Goal: Transaction & Acquisition: Purchase product/service

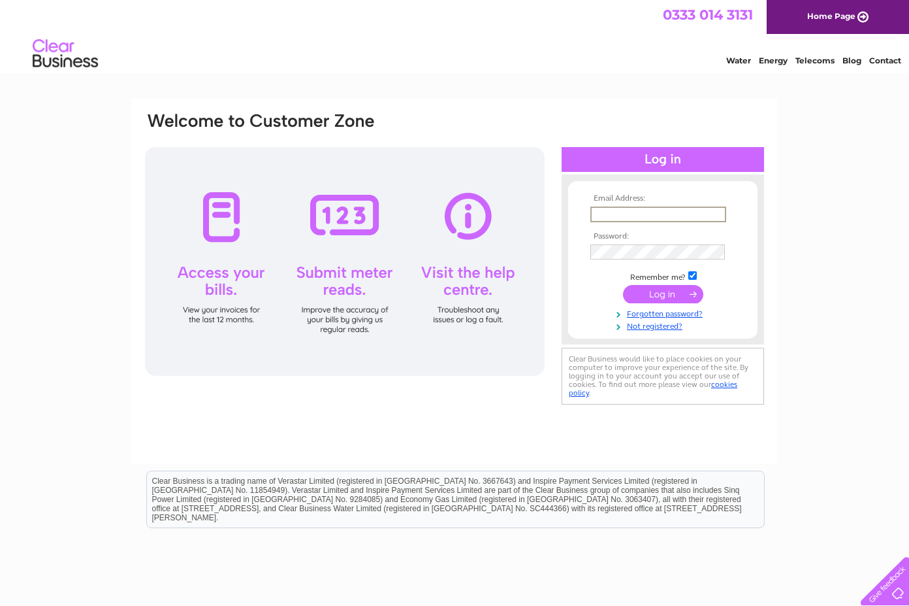
type input "admin@clashwhannon.co.uk"
click at [663, 293] on input "submit" at bounding box center [663, 294] width 80 height 18
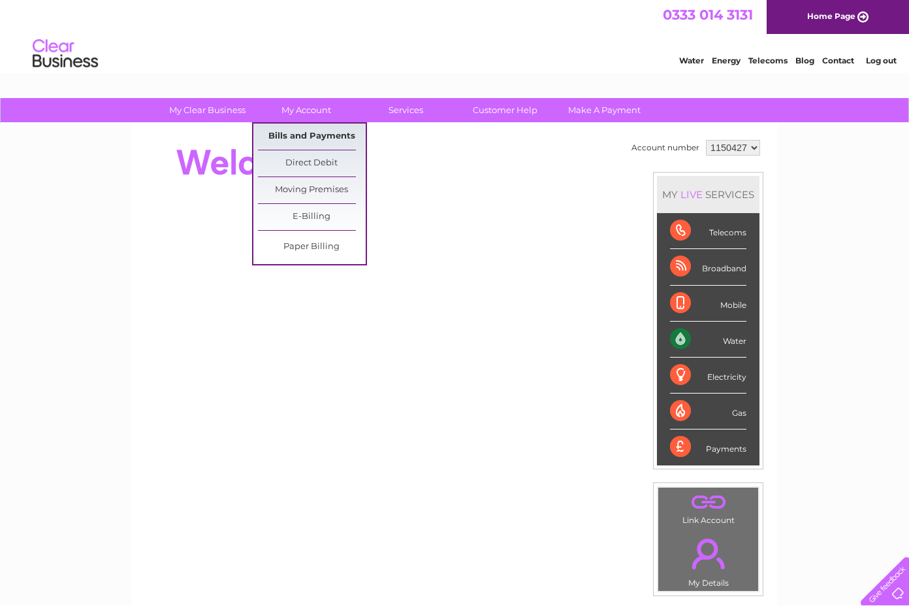
click at [311, 137] on link "Bills and Payments" at bounding box center [312, 136] width 108 height 26
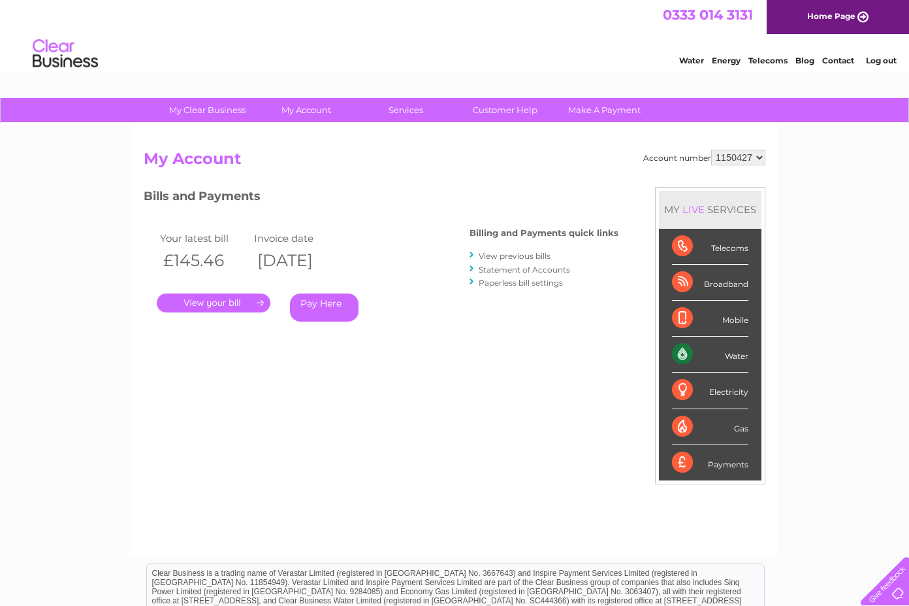
click at [216, 302] on link "." at bounding box center [214, 302] width 114 height 19
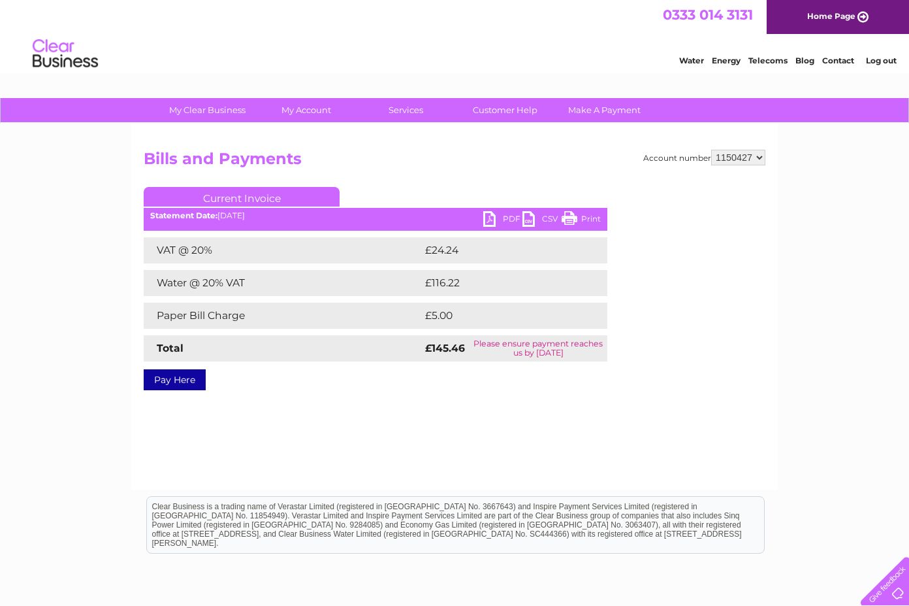
click at [495, 218] on link "PDF" at bounding box center [502, 220] width 39 height 19
click at [179, 381] on link "Pay Here" at bounding box center [175, 379] width 62 height 21
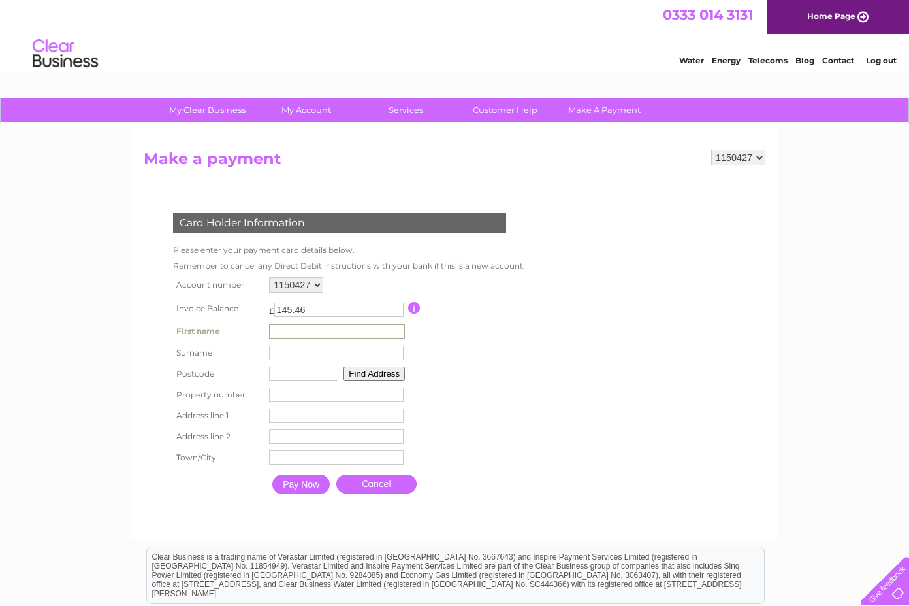
type input "[PERSON_NAME]"
type input "d"
type input "dg9 9qe"
drag, startPoint x: 312, startPoint y: 368, endPoint x: 251, endPoint y: 374, distance: 61.6
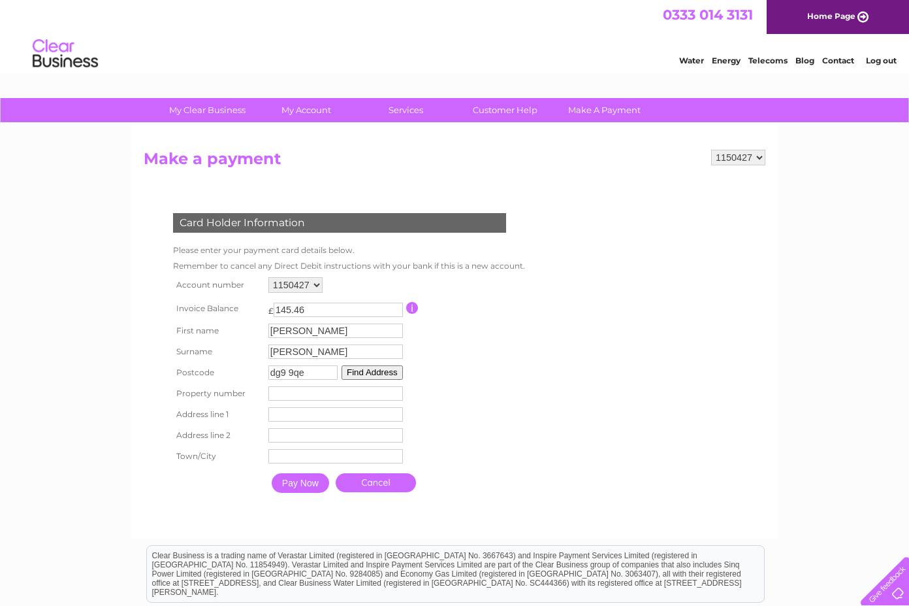
click at [251, 374] on tr "Postcode dg9 9qe Find Address" at bounding box center [346, 372] width 353 height 21
type input "G69 8lg"
click at [397, 373] on button "Find Address" at bounding box center [372, 372] width 61 height 14
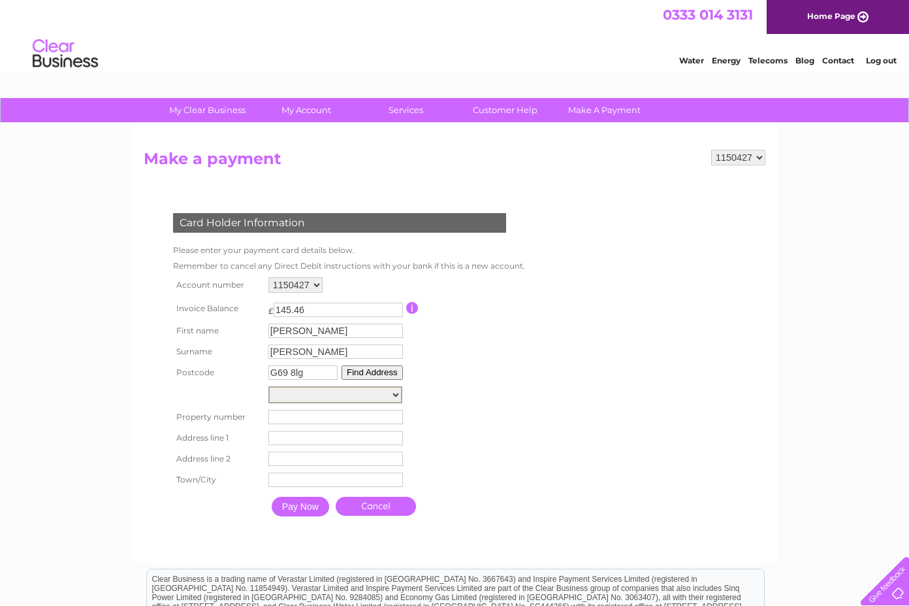
select select "59,Scalloway Road,,Glasgow"
type input "59"
type input "Scalloway Road"
type input "Glasgow"
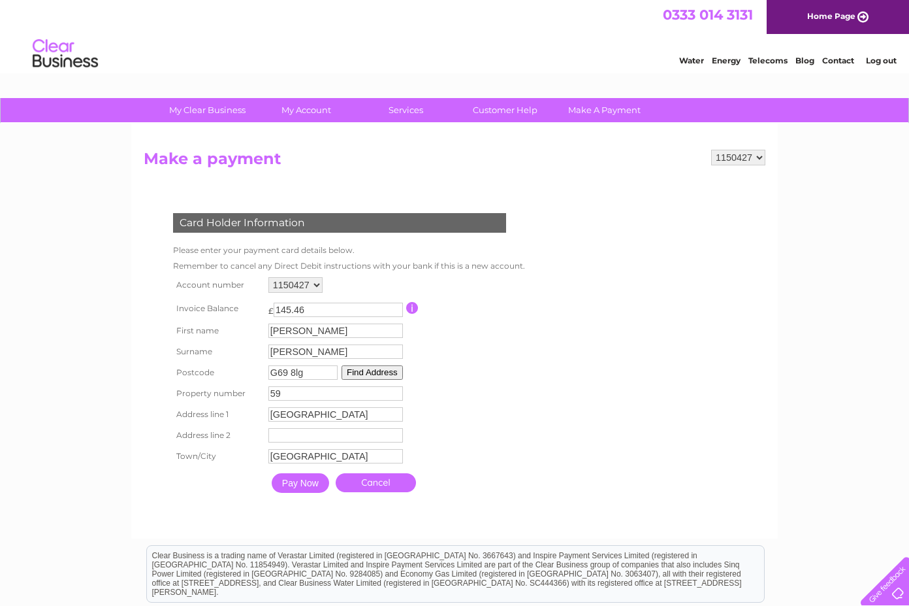
click at [610, 400] on form "1150427 Make a payment Card Holder Information Please enter your payment card d…" at bounding box center [455, 338] width 622 height 376
click at [313, 485] on input "Pay Now" at bounding box center [300, 483] width 57 height 20
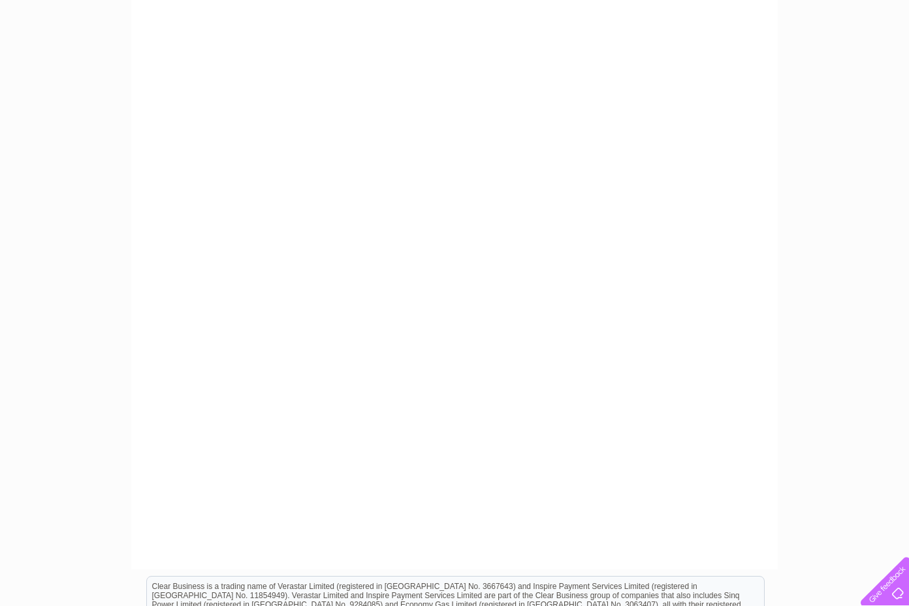
scroll to position [218, 0]
